Goal: Task Accomplishment & Management: Manage account settings

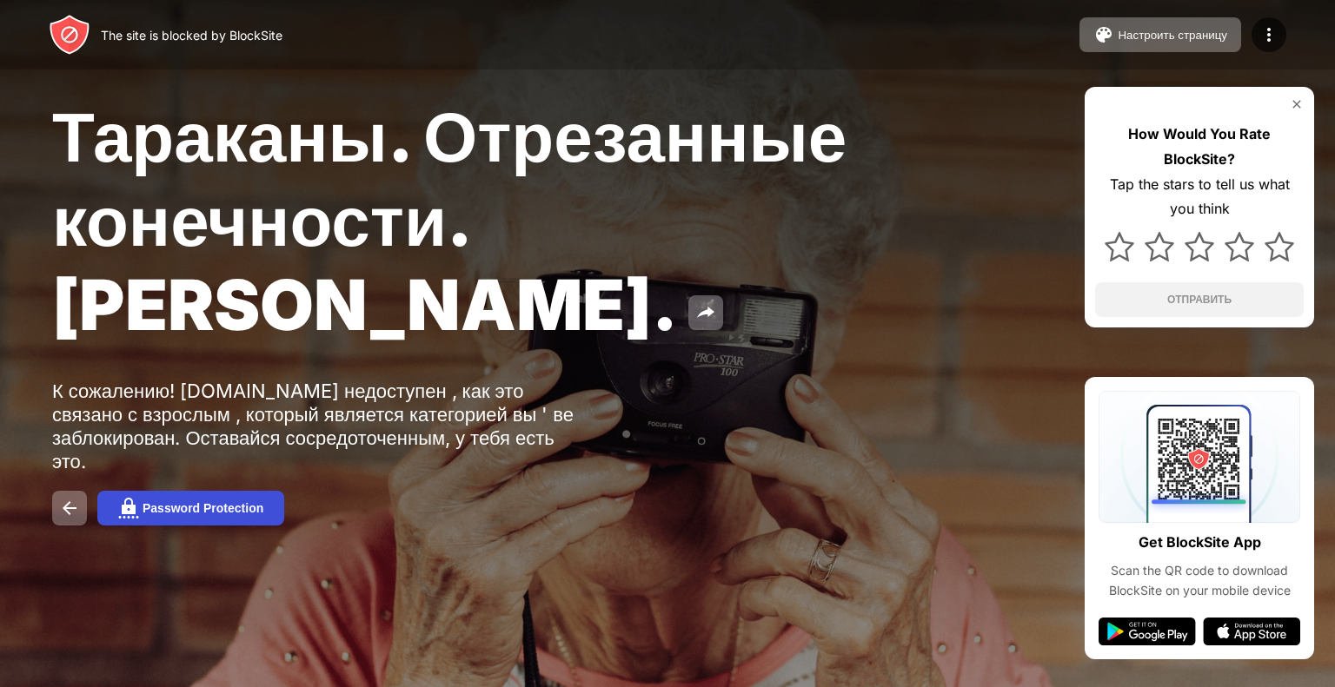
click at [222, 493] on button "Password Protection" at bounding box center [190, 508] width 187 height 35
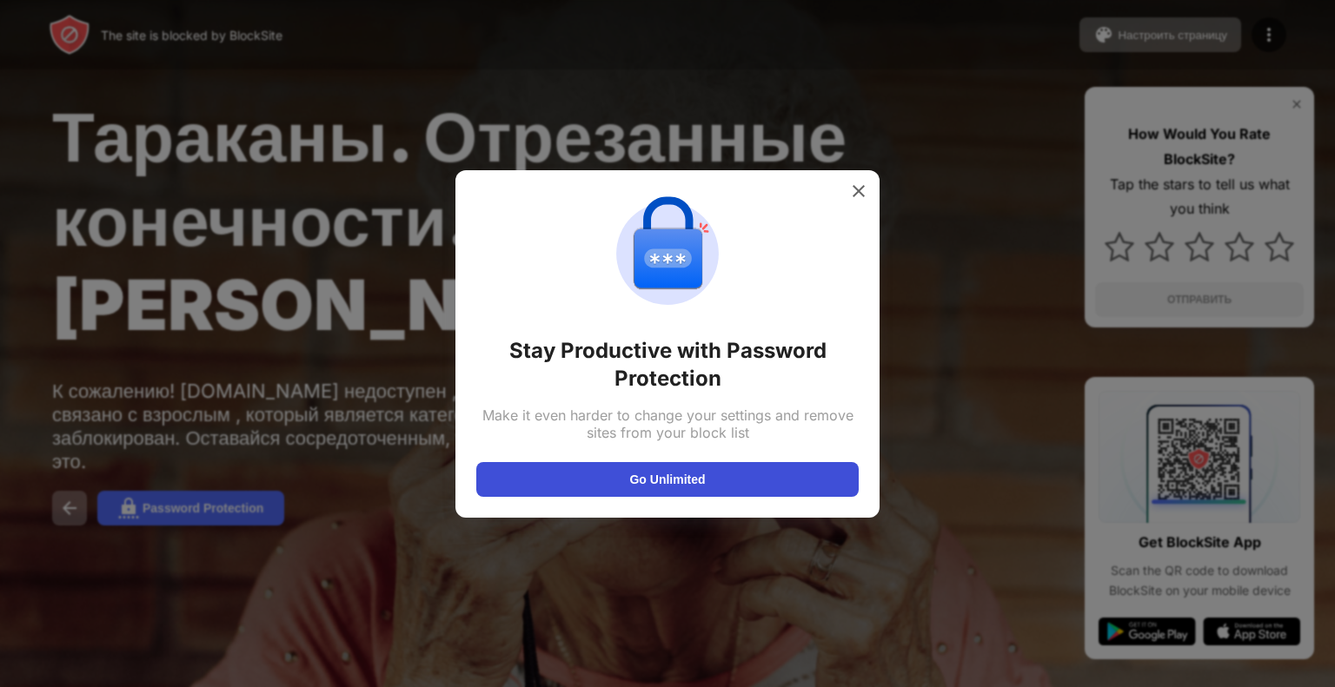
click at [644, 493] on button "Go Unlimited" at bounding box center [667, 479] width 382 height 35
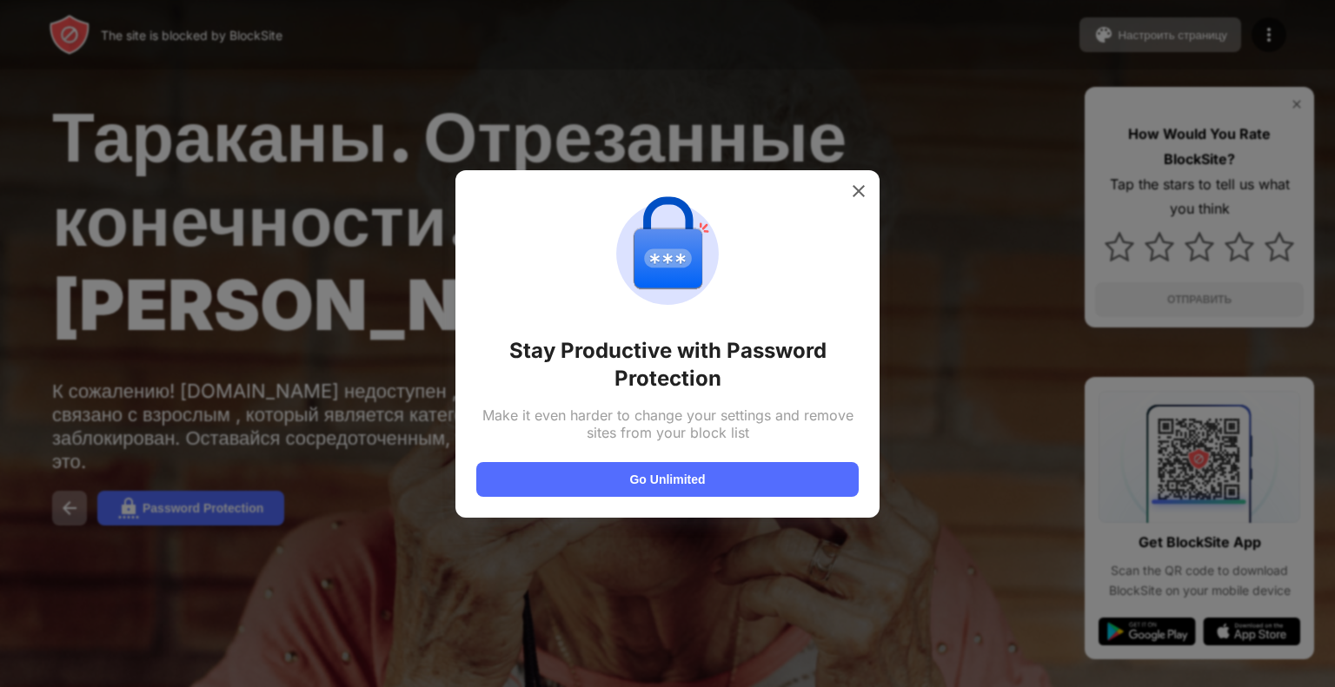
drag, startPoint x: 848, startPoint y: 211, endPoint x: 850, endPoint y: 199, distance: 12.3
click at [848, 207] on div "Stay Productive with Password Protection Make it even harder to change your set…" at bounding box center [667, 344] width 382 height 306
click at [854, 192] on img at bounding box center [858, 190] width 17 height 17
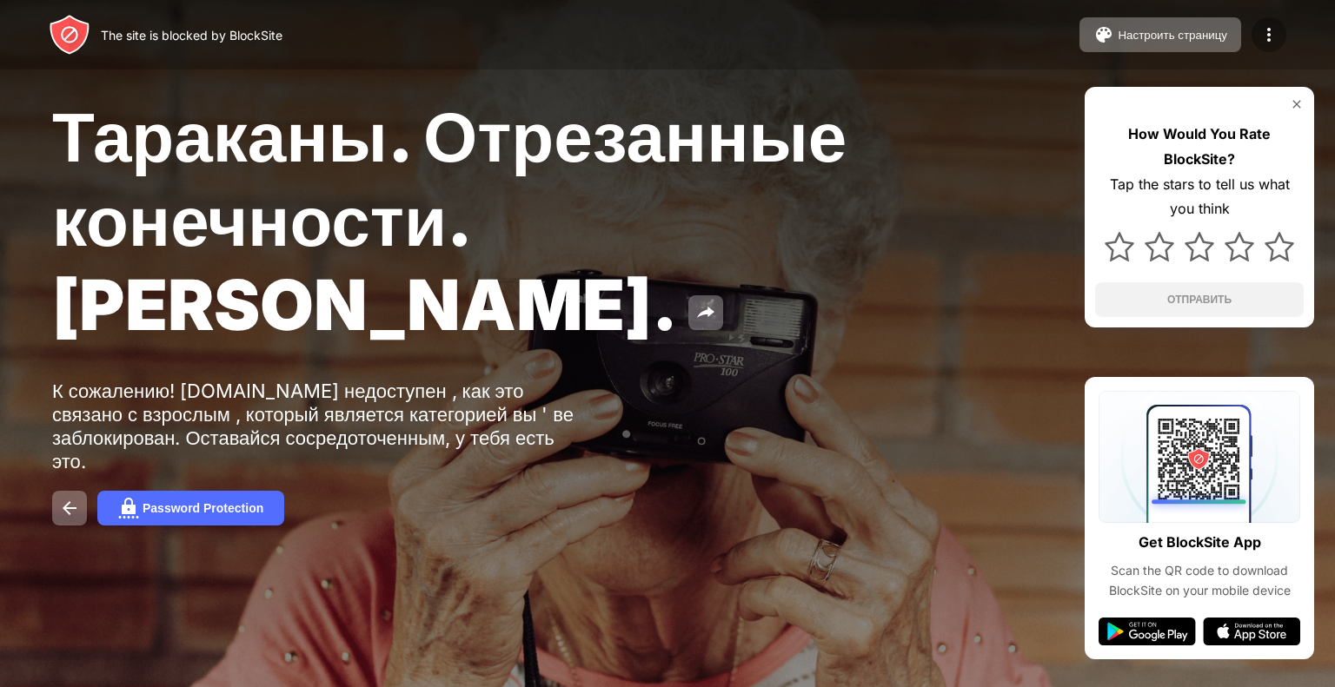
click at [1283, 36] on div at bounding box center [1268, 34] width 35 height 35
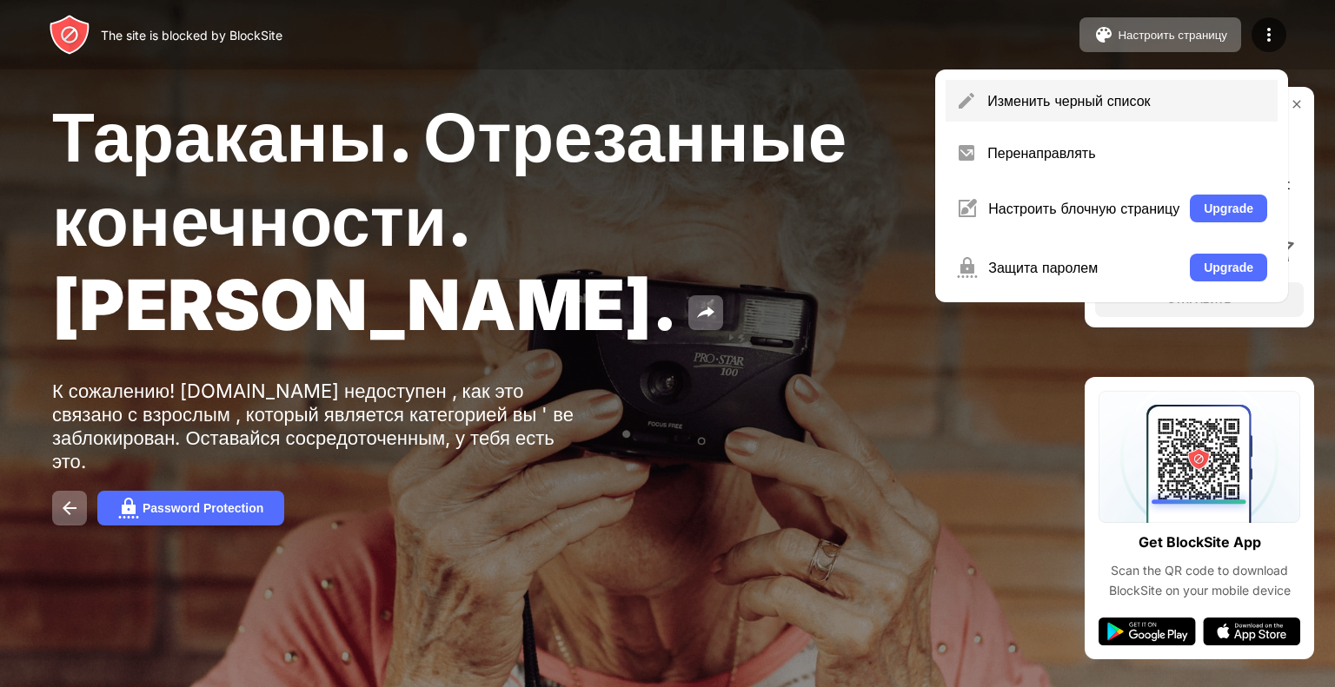
click at [1014, 102] on div "Изменить черный список" at bounding box center [1127, 100] width 280 height 17
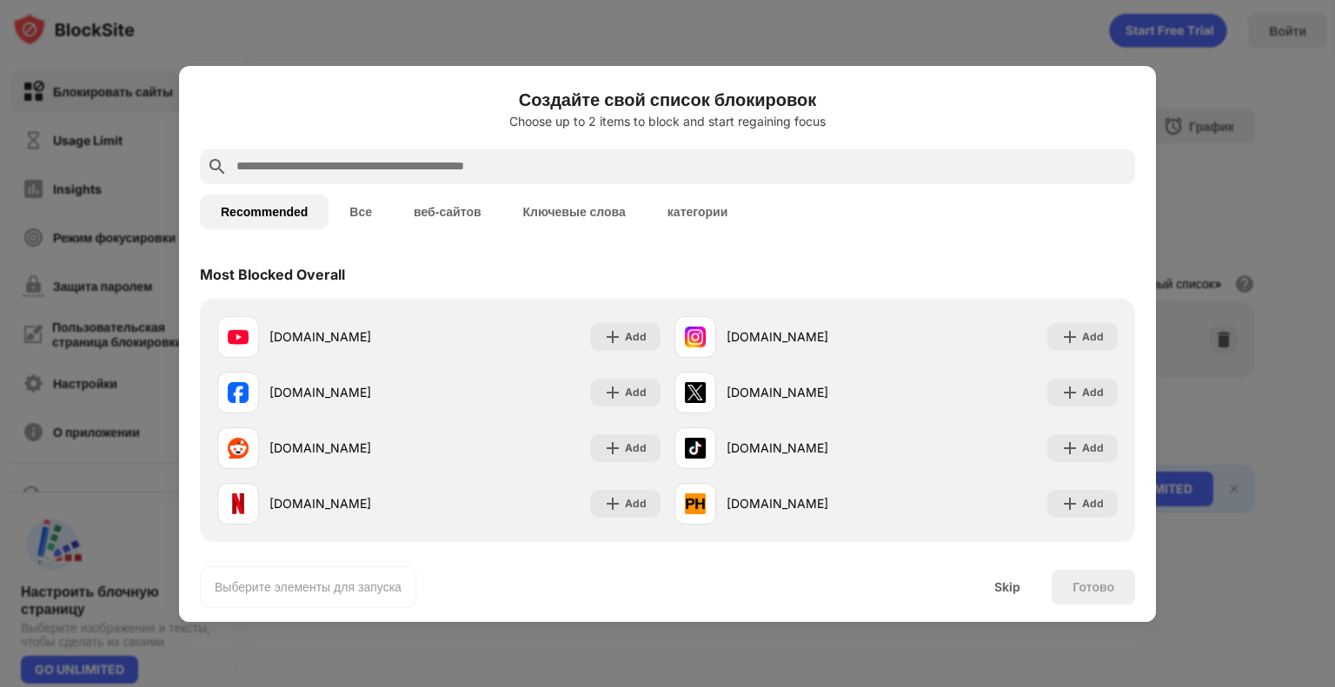
click at [1316, 162] on div at bounding box center [667, 343] width 1335 height 687
click at [1166, 70] on div at bounding box center [667, 343] width 1335 height 687
click at [1004, 577] on div "Skip" at bounding box center [1007, 587] width 68 height 35
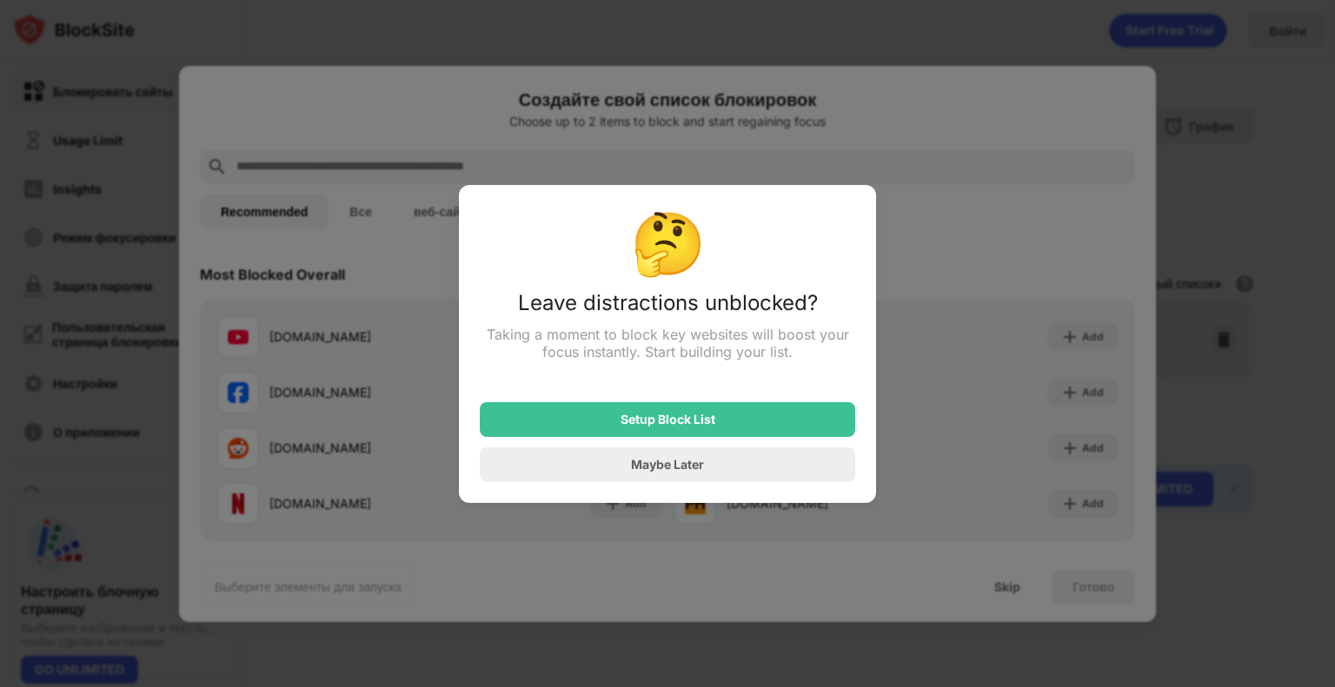
click at [595, 466] on div "Maybe Later" at bounding box center [667, 464] width 375 height 35
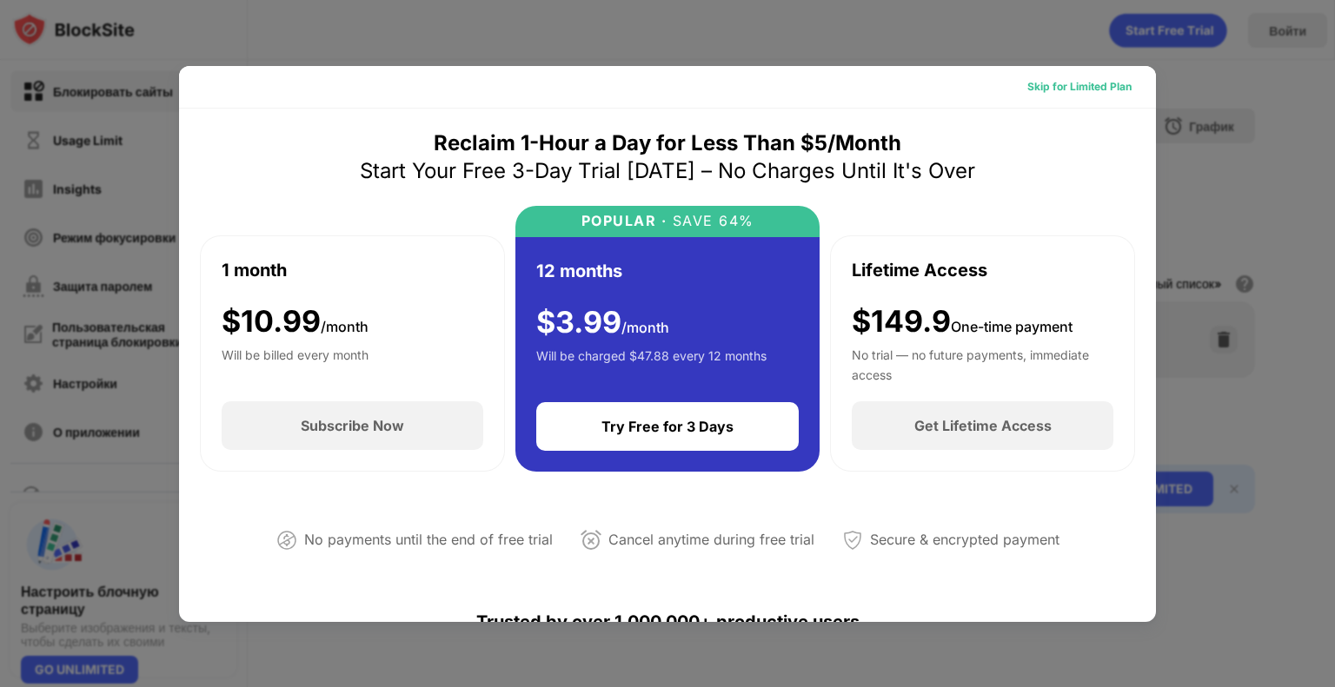
click at [1071, 76] on div "Skip for Limited Plan" at bounding box center [1079, 87] width 132 height 28
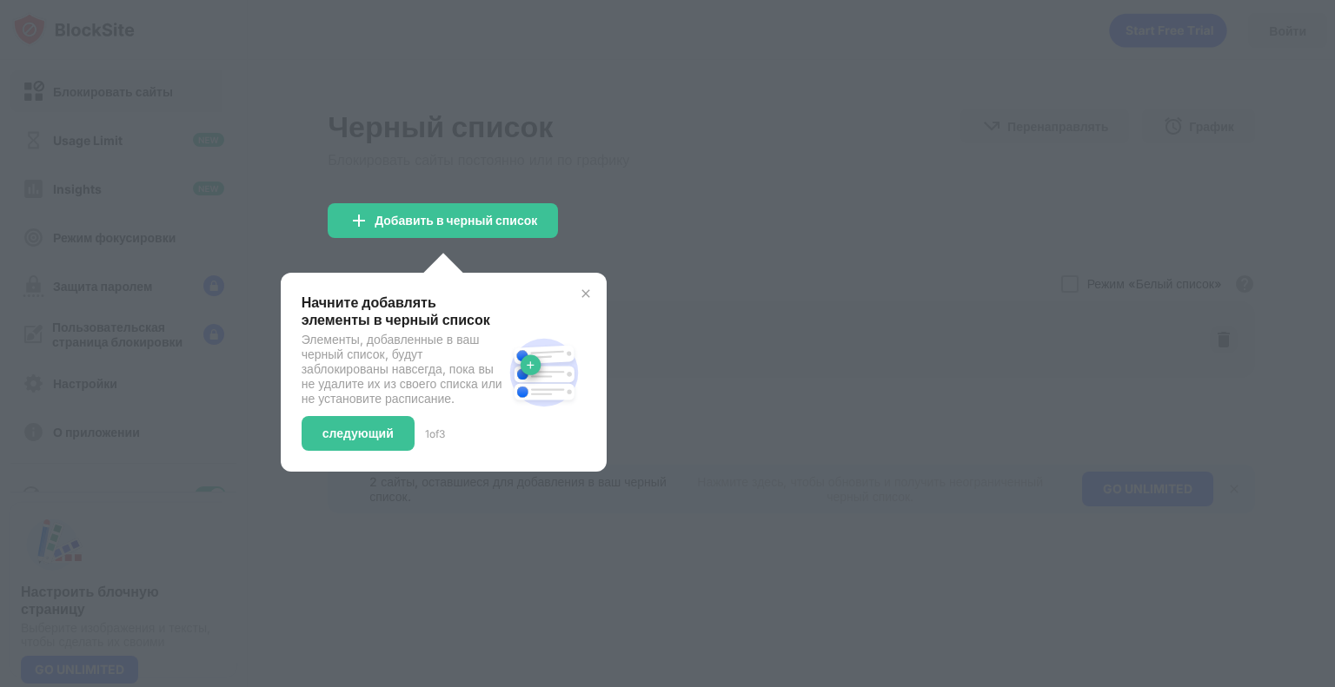
click at [633, 206] on div at bounding box center [667, 343] width 1335 height 687
click at [584, 301] on div "Начните добавлять элементы в черный список Элементы, добавленные в ваш черный с…" at bounding box center [444, 372] width 284 height 157
click at [584, 294] on img at bounding box center [586, 294] width 14 height 14
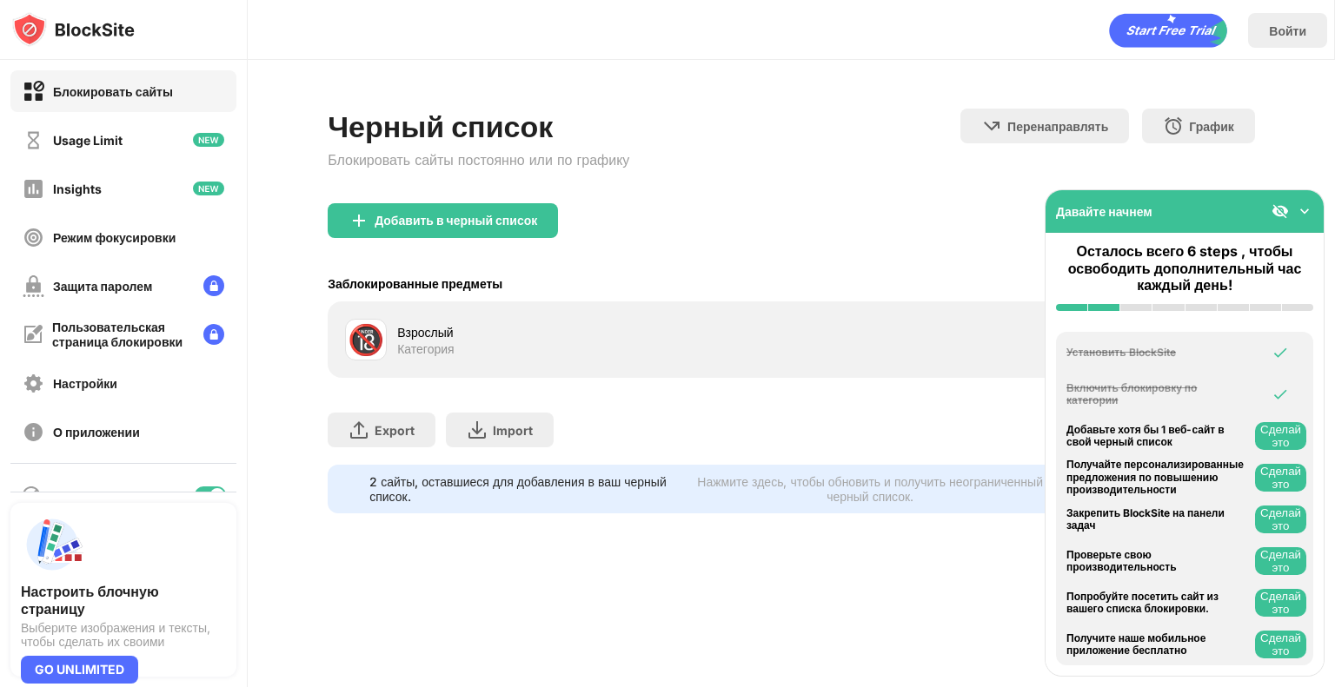
drag, startPoint x: 750, startPoint y: 276, endPoint x: 1251, endPoint y: 209, distance: 505.9
click at [751, 274] on div "Заблокированные предметы Режим «Белый список» Заблокируйте все веб-сайты, кроме…" at bounding box center [791, 284] width 927 height 36
click at [1302, 208] on img at bounding box center [1304, 210] width 17 height 17
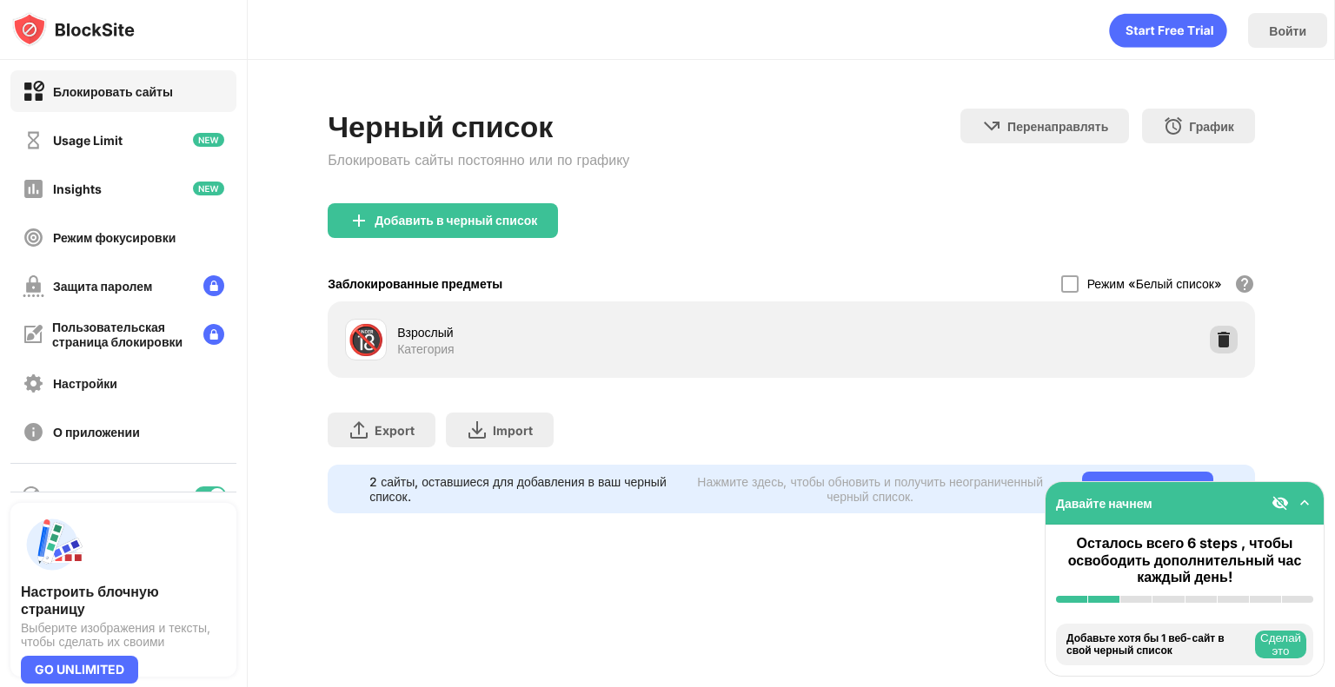
click at [1224, 342] on img at bounding box center [1223, 339] width 17 height 17
